Goal: Check status: Check status

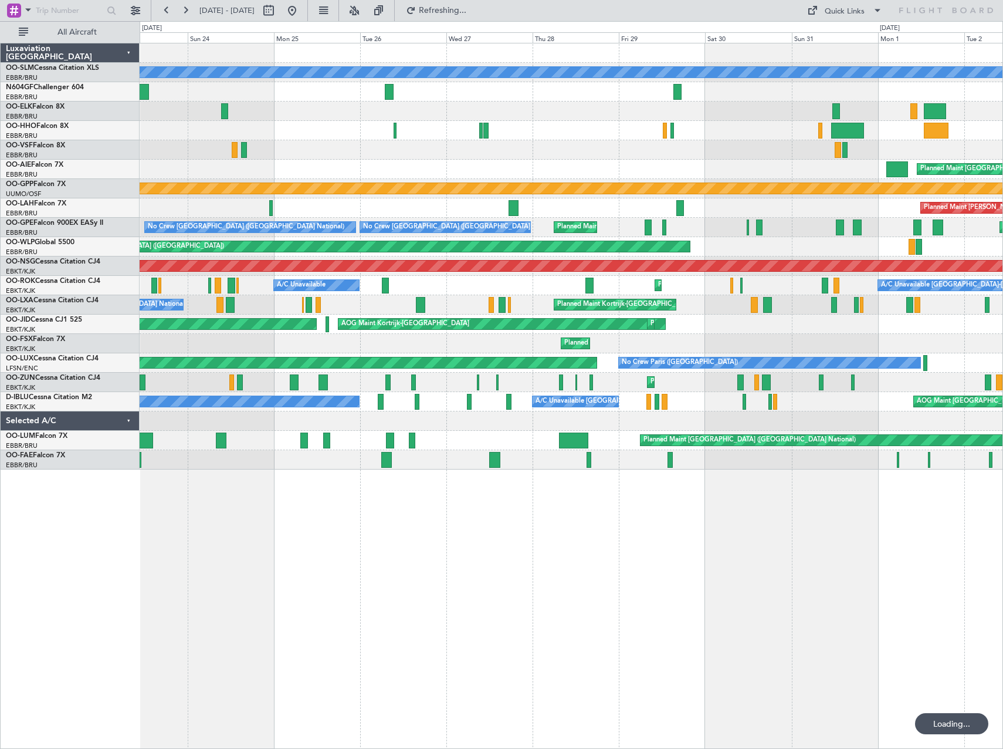
click at [688, 323] on div "A/C Unavailable [GEOGRAPHIC_DATA] Planned Maint [GEOGRAPHIC_DATA] ([GEOGRAPHIC_…" at bounding box center [571, 256] width 863 height 426
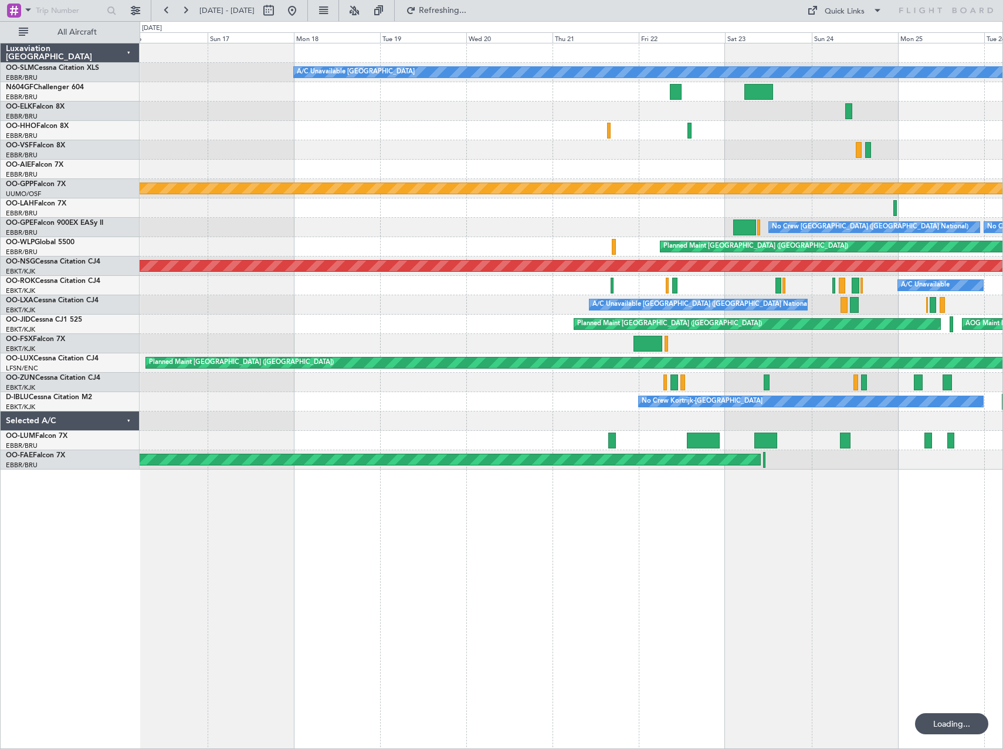
click at [676, 330] on div "A/C Unavailable [GEOGRAPHIC_DATA] Grounded [GEOGRAPHIC_DATA] No Crew [GEOGRAPHI…" at bounding box center [571, 256] width 863 height 426
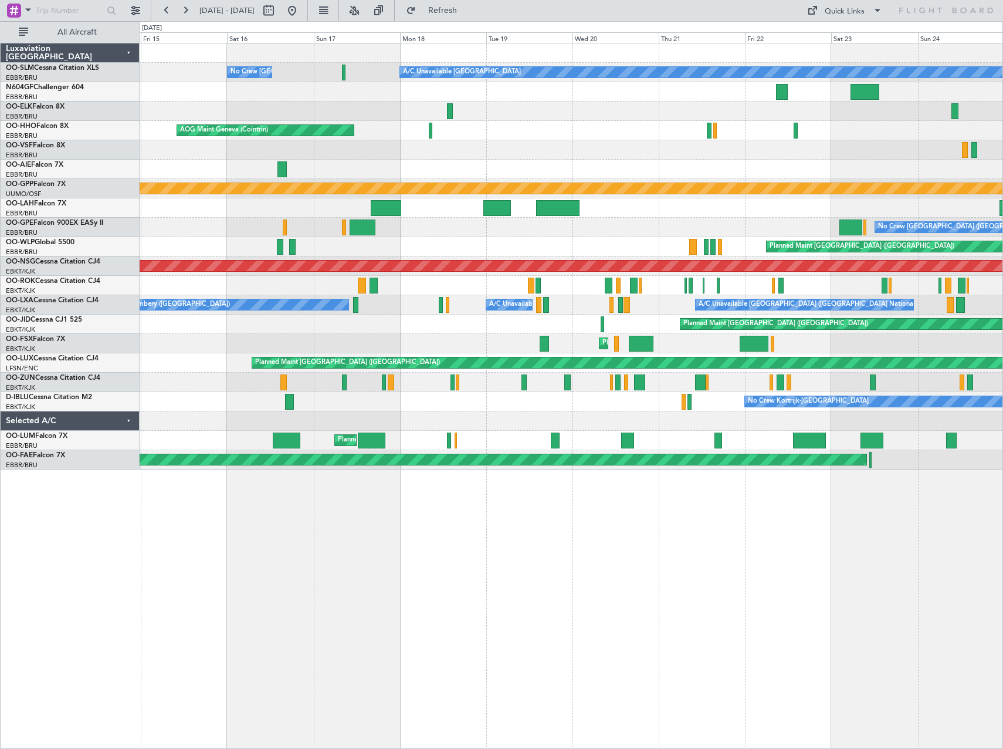
click at [733, 373] on div "A/C Unavailable [GEOGRAPHIC_DATA] No Crew [GEOGRAPHIC_DATA] (Brussels National)…" at bounding box center [571, 256] width 863 height 426
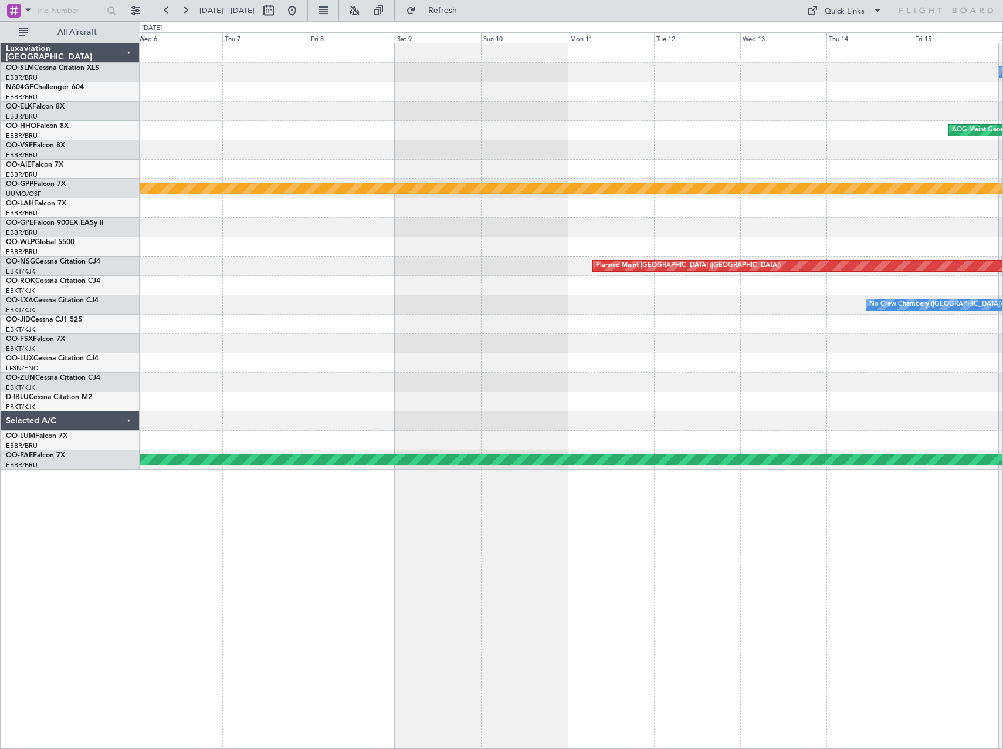
click at [657, 350] on div "No Crew [GEOGRAPHIC_DATA] ([GEOGRAPHIC_DATA] National) A/C Unavailable [GEOGRAP…" at bounding box center [571, 256] width 863 height 426
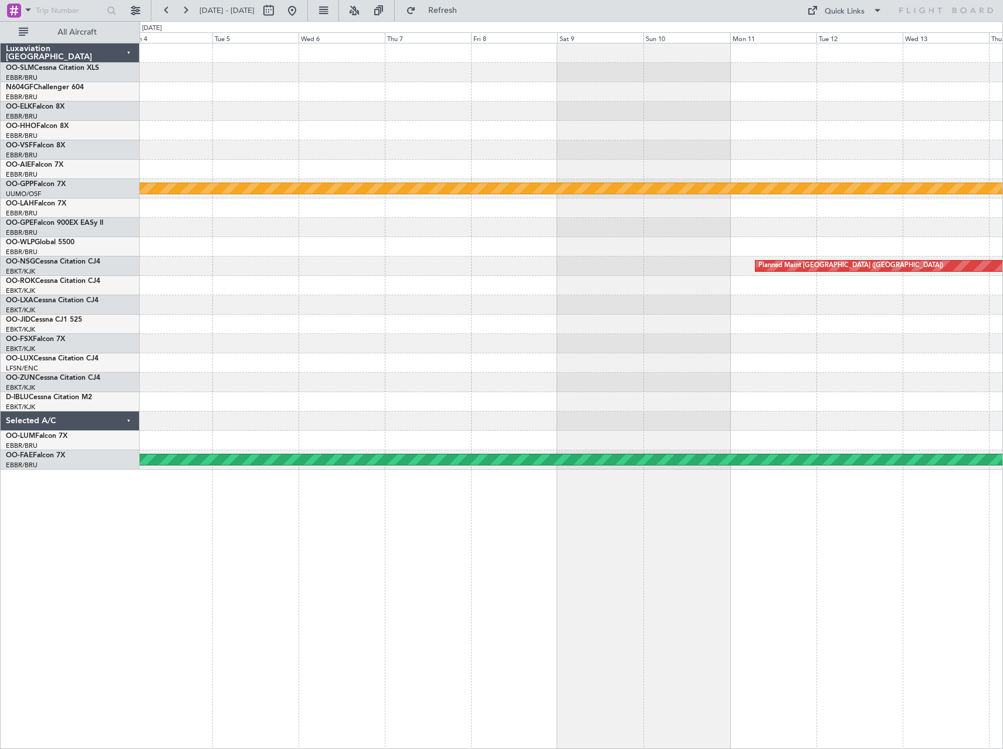
click at [464, 314] on div "No Crew Chambery ([GEOGRAPHIC_DATA])" at bounding box center [571, 304] width 863 height 19
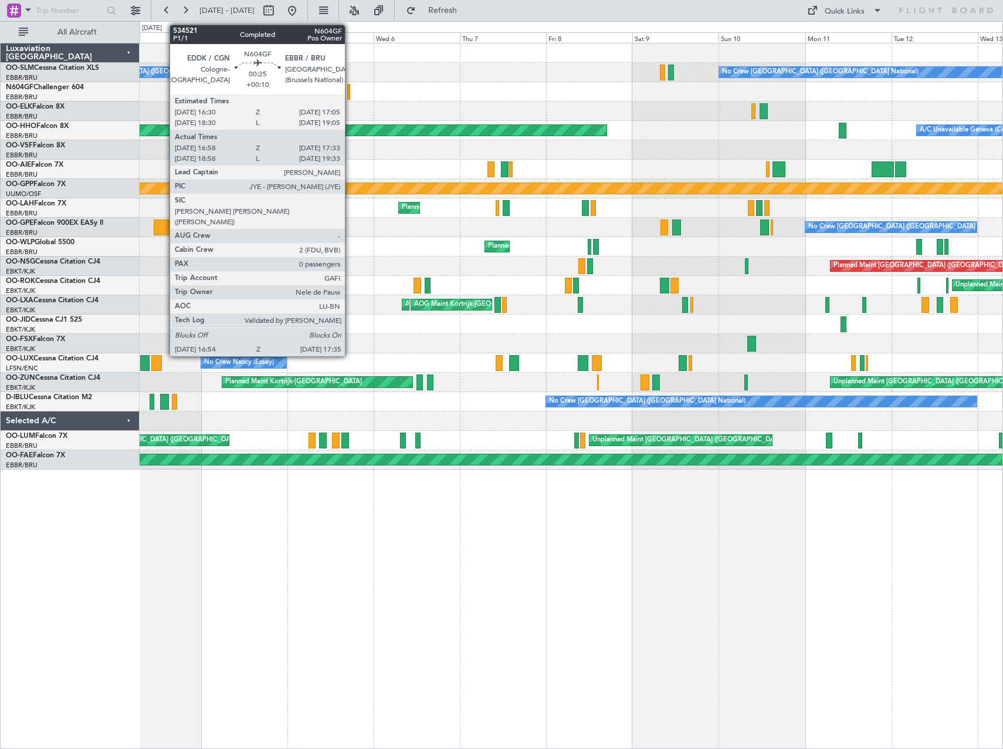
click at [350, 90] on div at bounding box center [348, 92] width 3 height 16
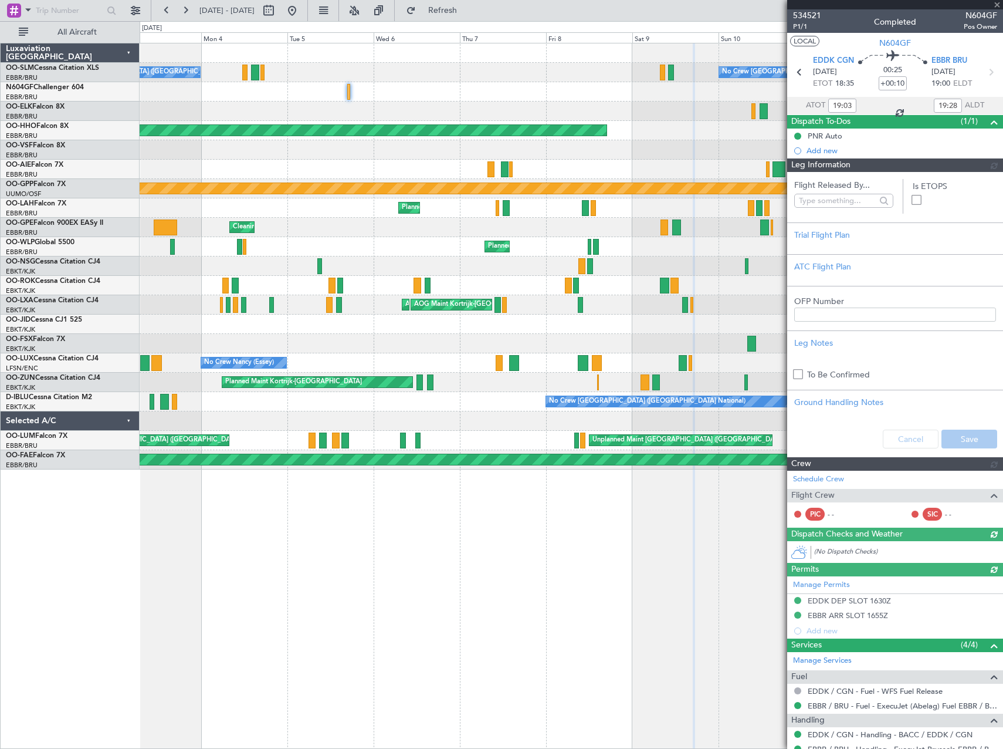
type input "17:03"
type input "17:28"
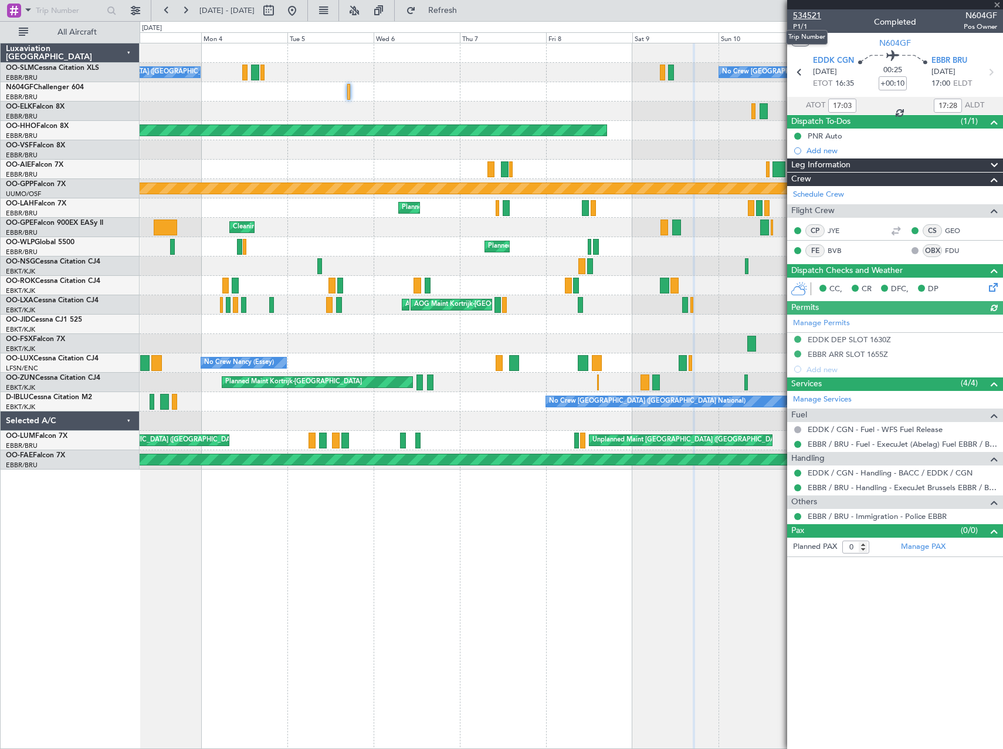
click at [810, 11] on span "534521" at bounding box center [807, 15] width 28 height 12
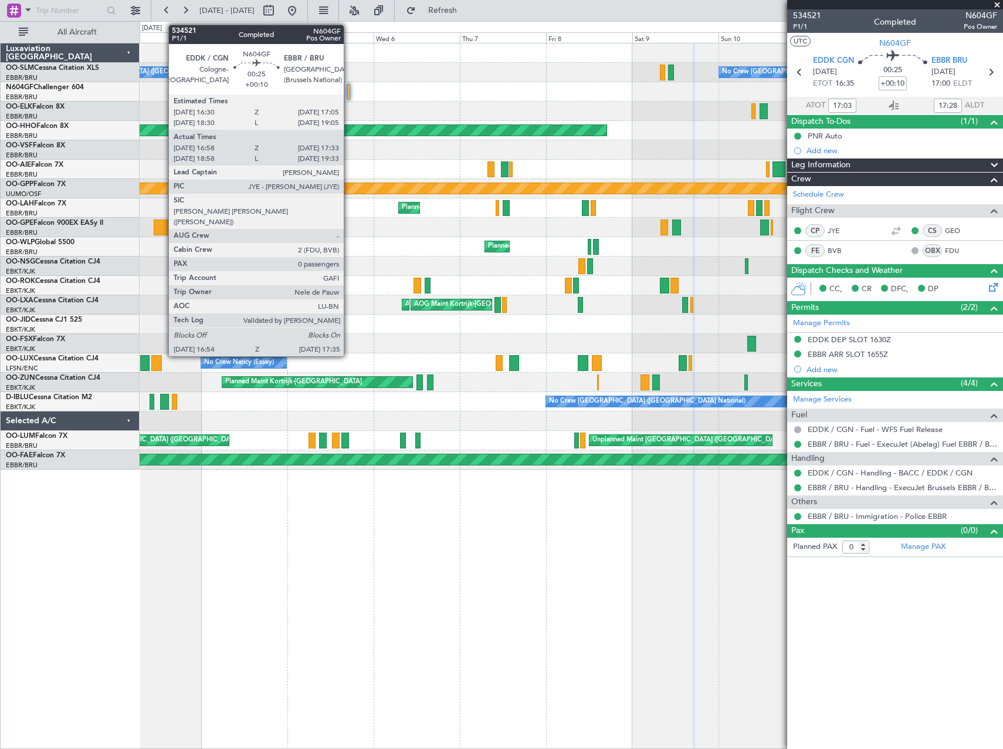
click at [349, 91] on div at bounding box center [348, 92] width 3 height 16
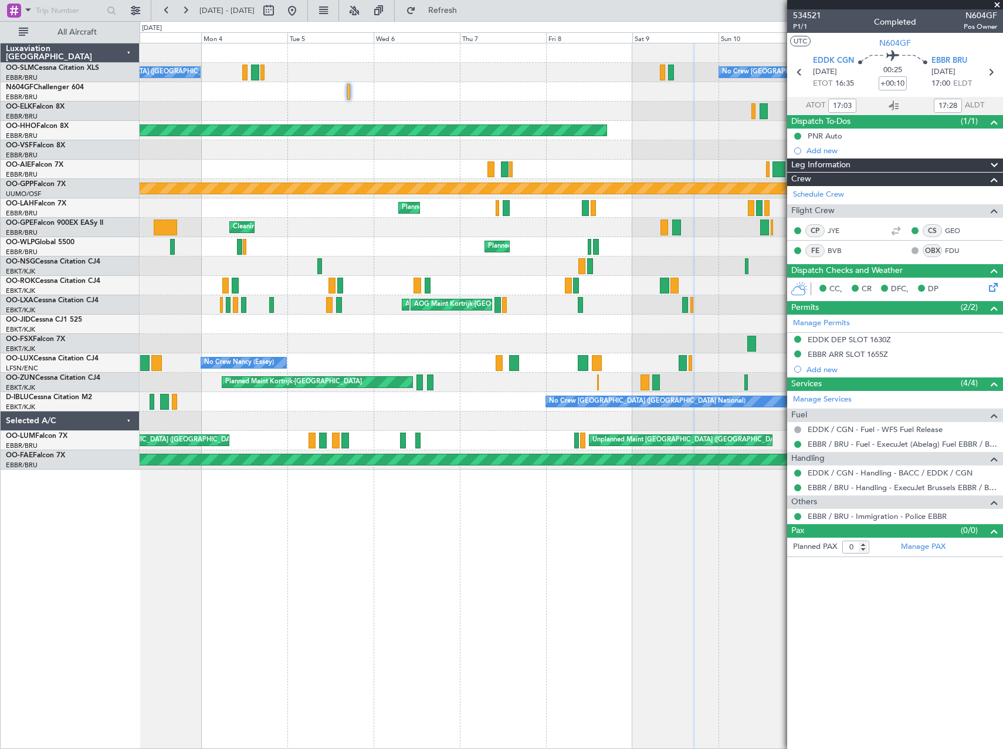
click at [826, 163] on span "Leg Information" at bounding box center [821, 164] width 59 height 13
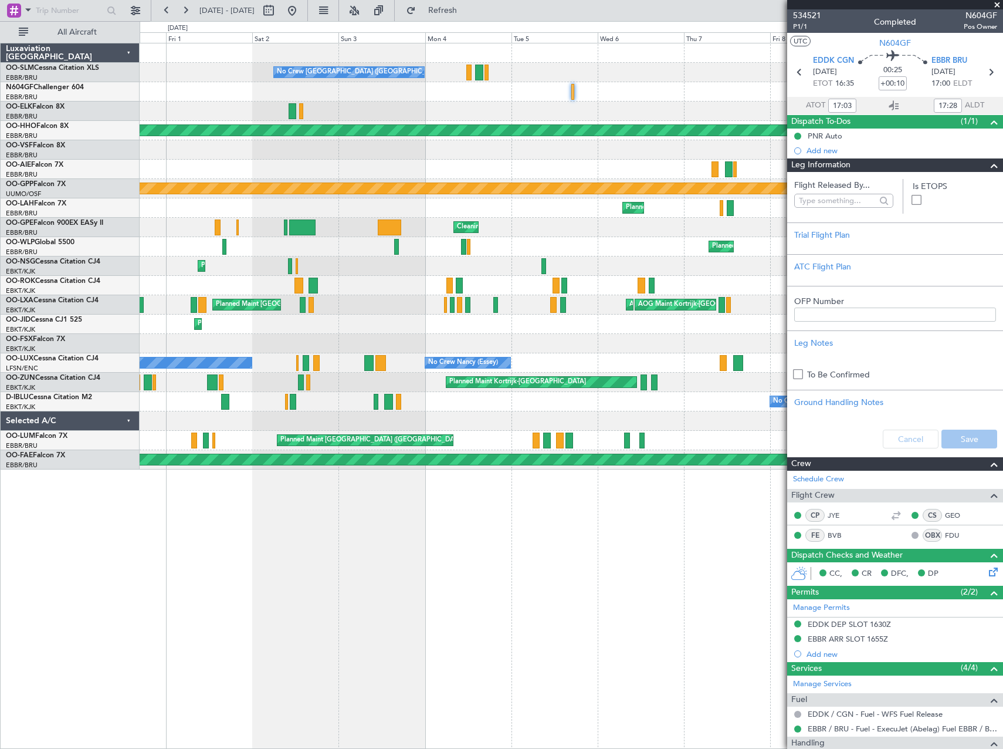
click at [701, 255] on div "No Crew [GEOGRAPHIC_DATA] ([GEOGRAPHIC_DATA] National) No Crew [GEOGRAPHIC_DATA…" at bounding box center [571, 256] width 863 height 426
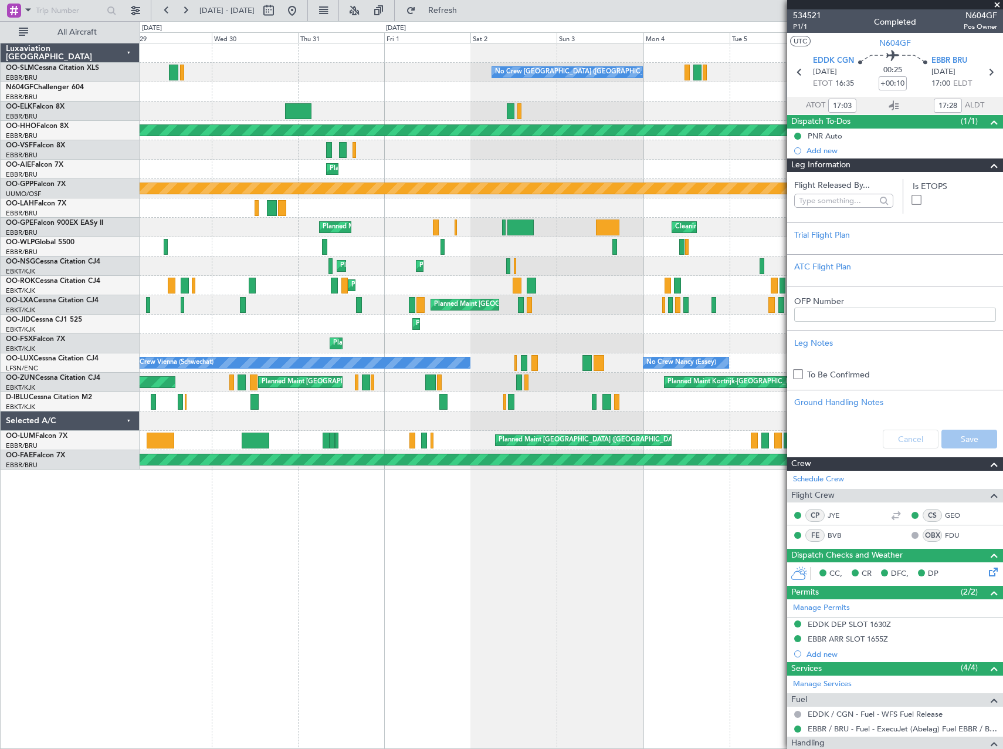
click at [556, 279] on div "Planned Maint Kortrijk-[GEOGRAPHIC_DATA]" at bounding box center [571, 285] width 863 height 19
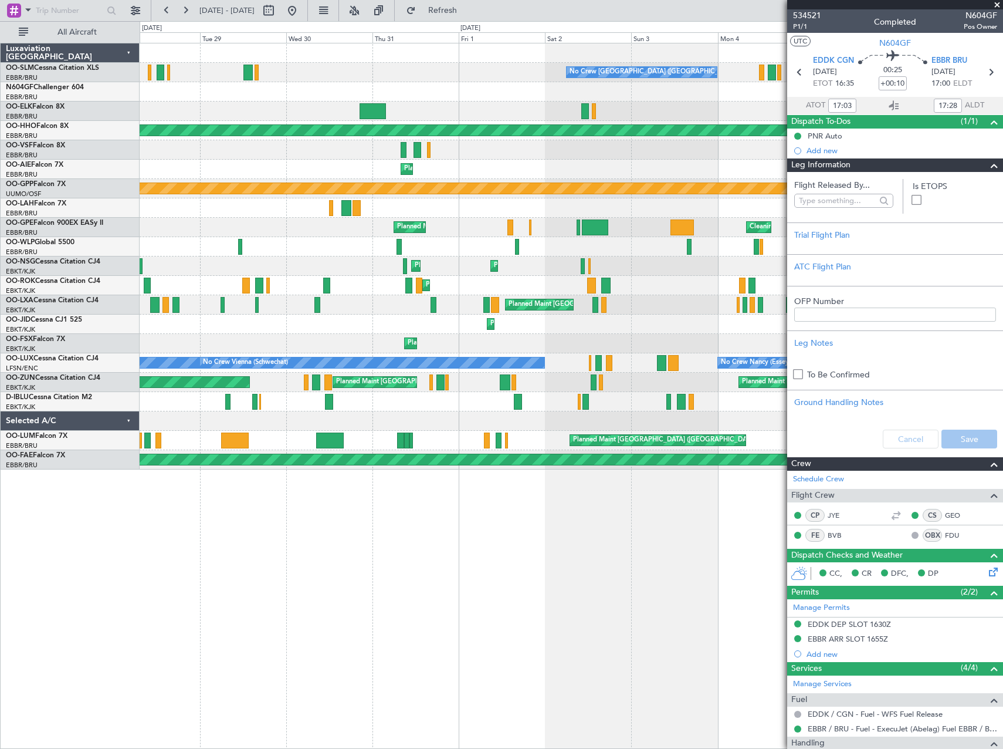
click at [564, 306] on div "No Crew [GEOGRAPHIC_DATA] ([GEOGRAPHIC_DATA] National) No Crew [GEOGRAPHIC_DATA…" at bounding box center [571, 256] width 863 height 426
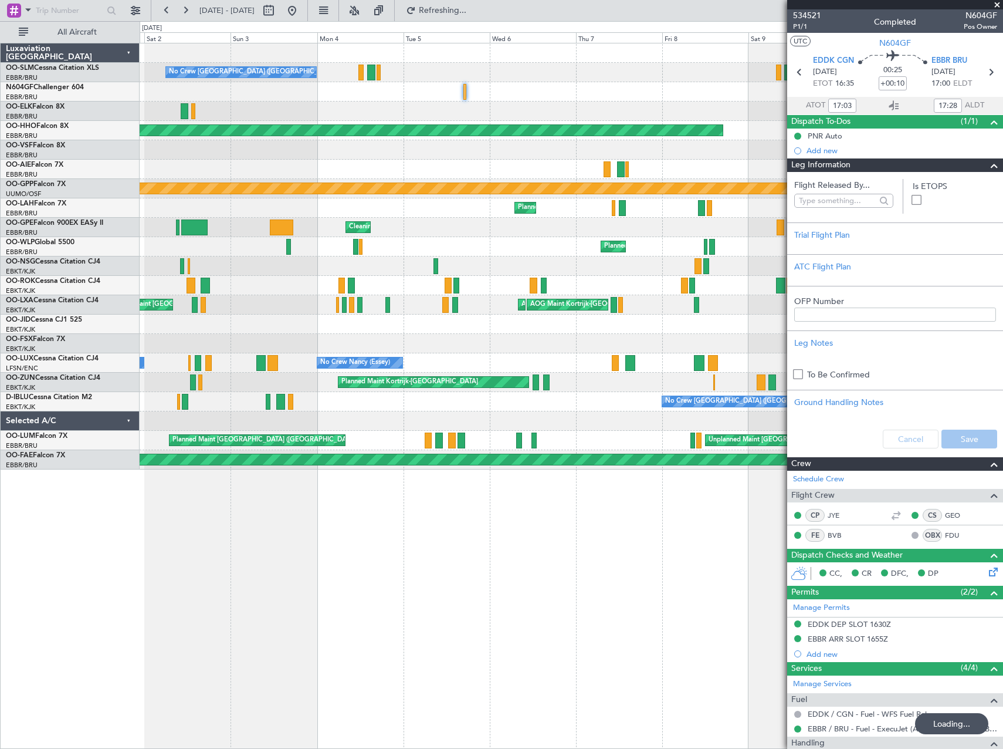
click at [177, 293] on div "Unplanned Maint [GEOGRAPHIC_DATA]-[GEOGRAPHIC_DATA] Planned Maint [GEOGRAPHIC_D…" at bounding box center [571, 285] width 863 height 19
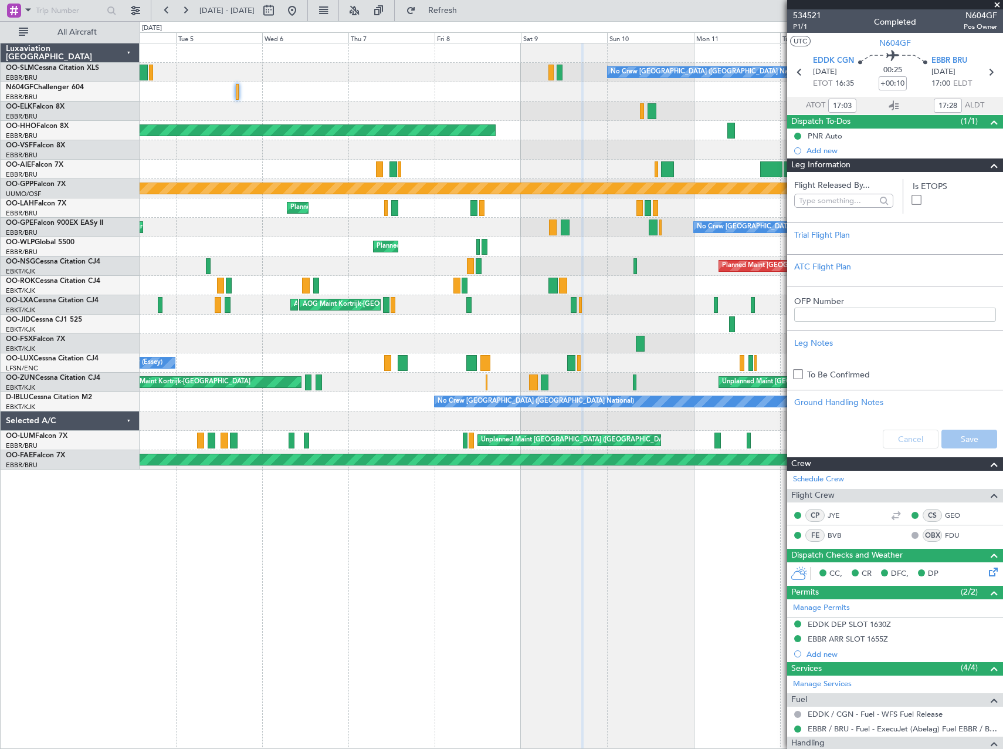
click at [310, 297] on div "No Crew [GEOGRAPHIC_DATA] ([GEOGRAPHIC_DATA] National) No Crew [GEOGRAPHIC_DATA…" at bounding box center [571, 256] width 863 height 426
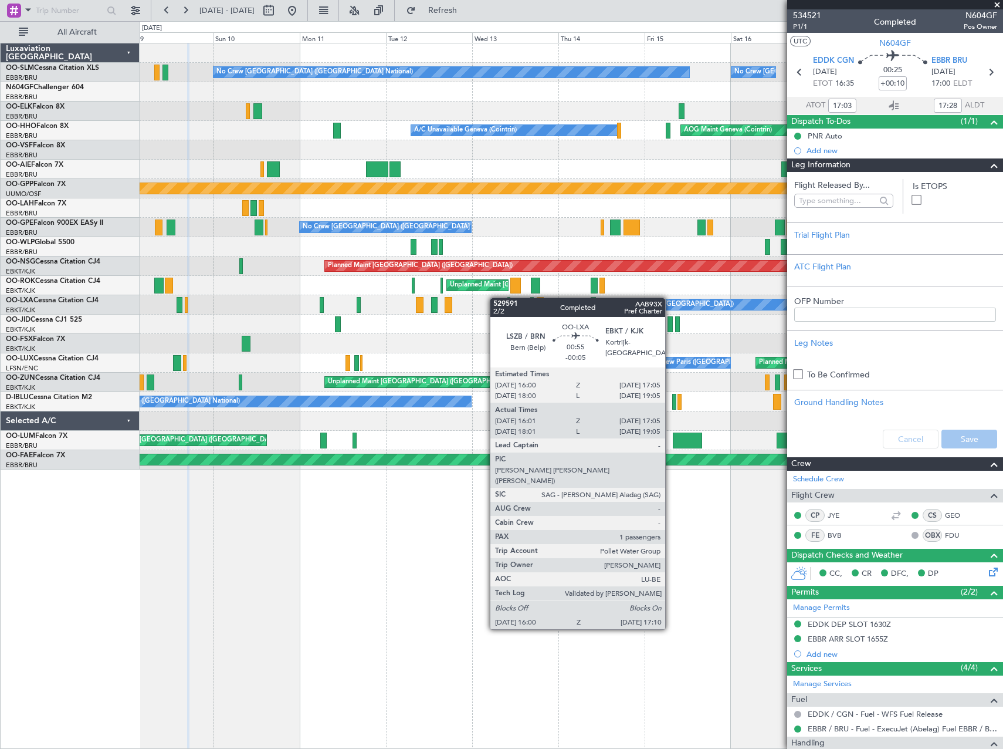
click at [299, 309] on div "No Crew [GEOGRAPHIC_DATA] ([GEOGRAPHIC_DATA] National) No Crew [GEOGRAPHIC_DATA…" at bounding box center [571, 256] width 863 height 426
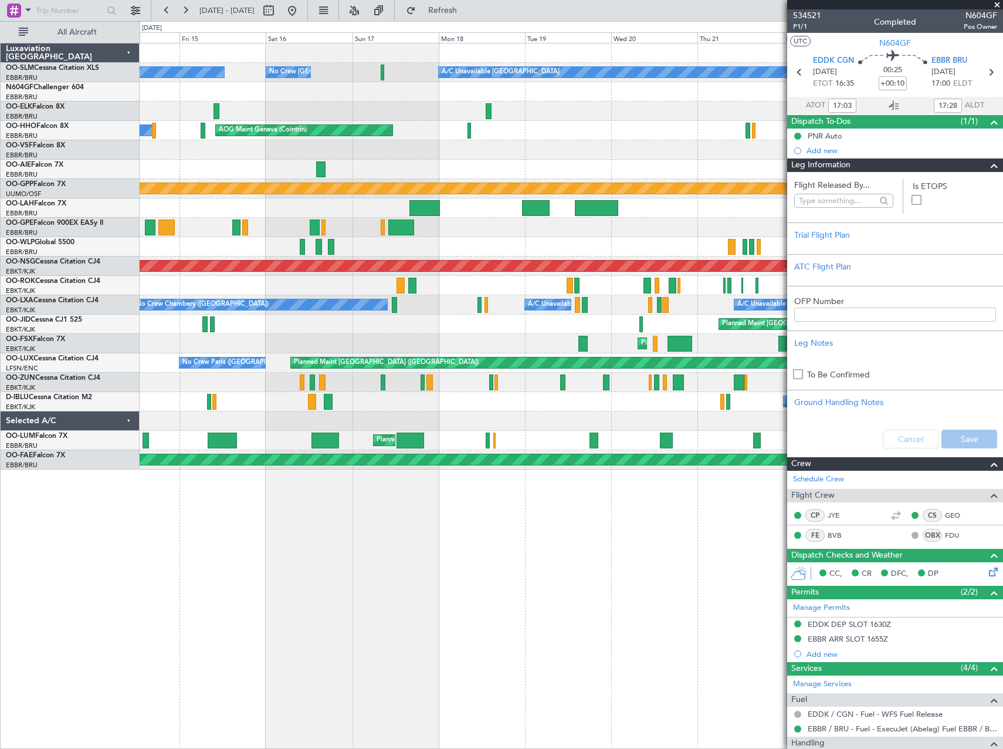
click at [254, 330] on div "No Crew [GEOGRAPHIC_DATA] ([GEOGRAPHIC_DATA] National) No Crew [GEOGRAPHIC_DATA…" at bounding box center [571, 256] width 863 height 426
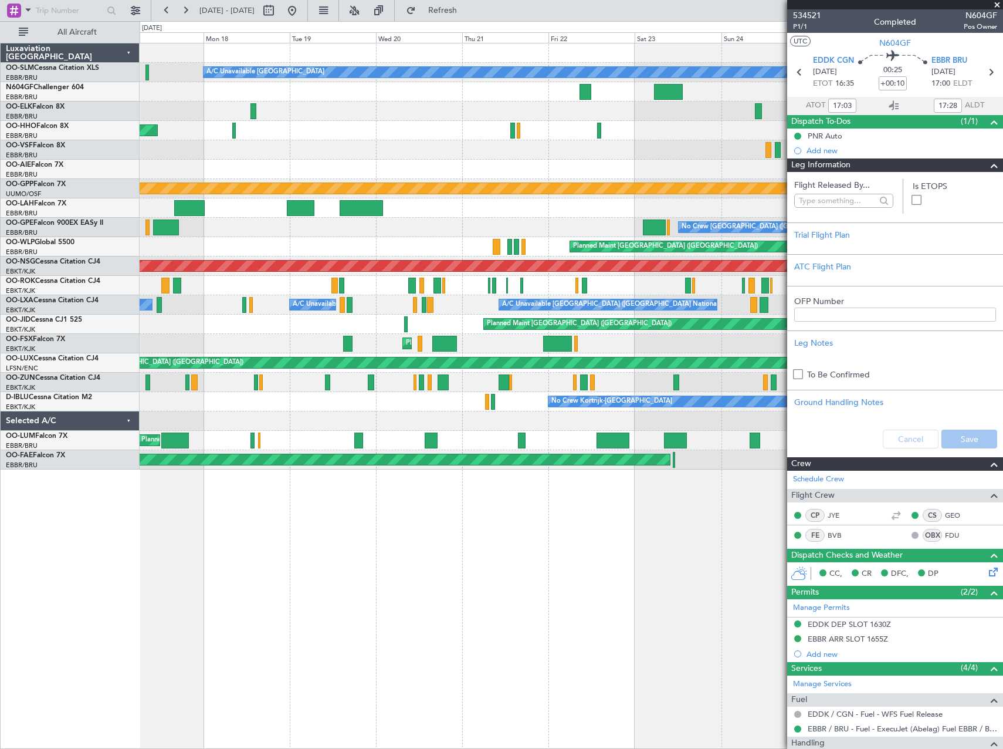
click at [386, 336] on div "A/C Unavailable [GEOGRAPHIC_DATA] No Crew [GEOGRAPHIC_DATA] (Brussels National)…" at bounding box center [571, 256] width 863 height 426
